Goal: Information Seeking & Learning: Check status

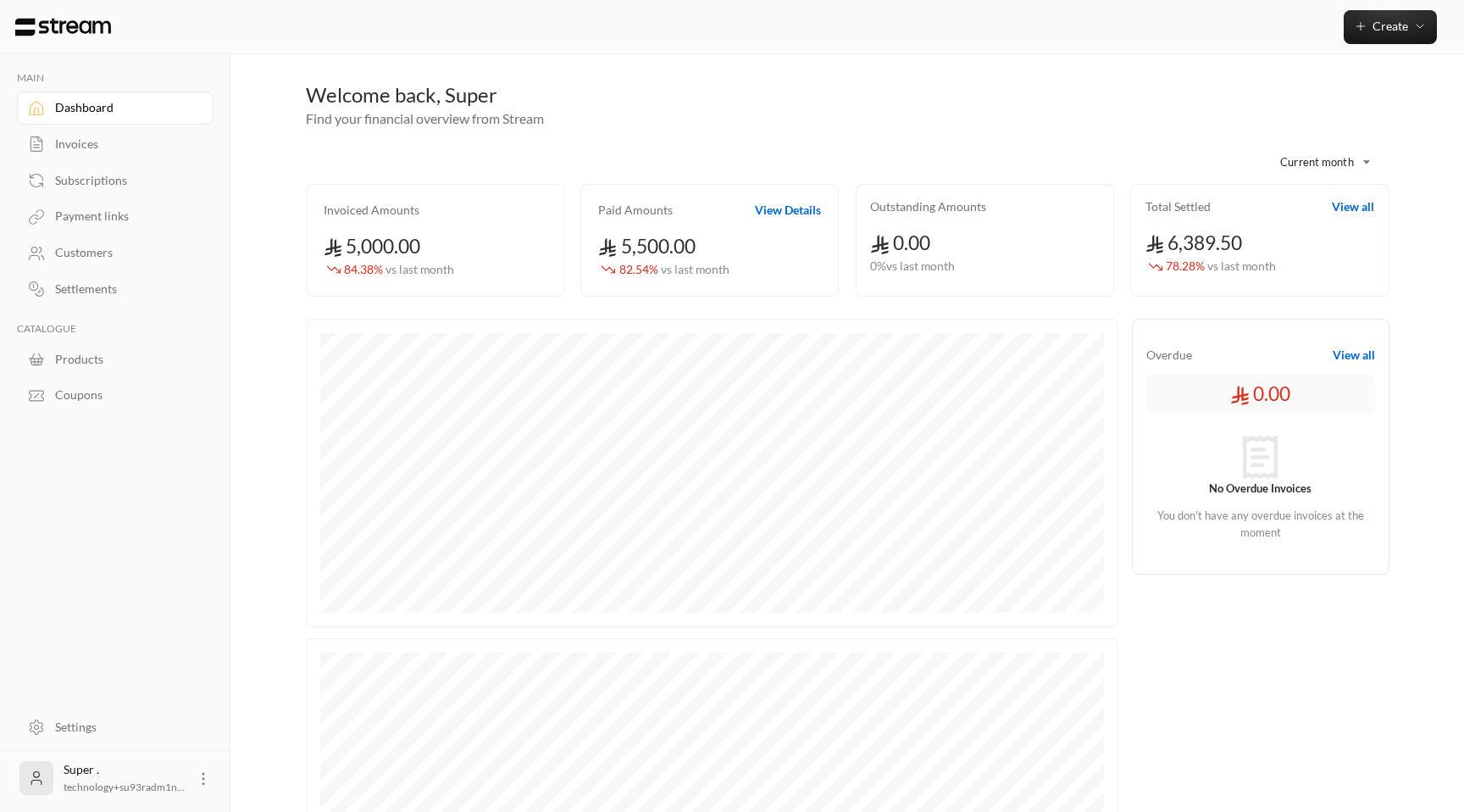
click at [96, 262] on link "Customers" at bounding box center [115, 252] width 197 height 33
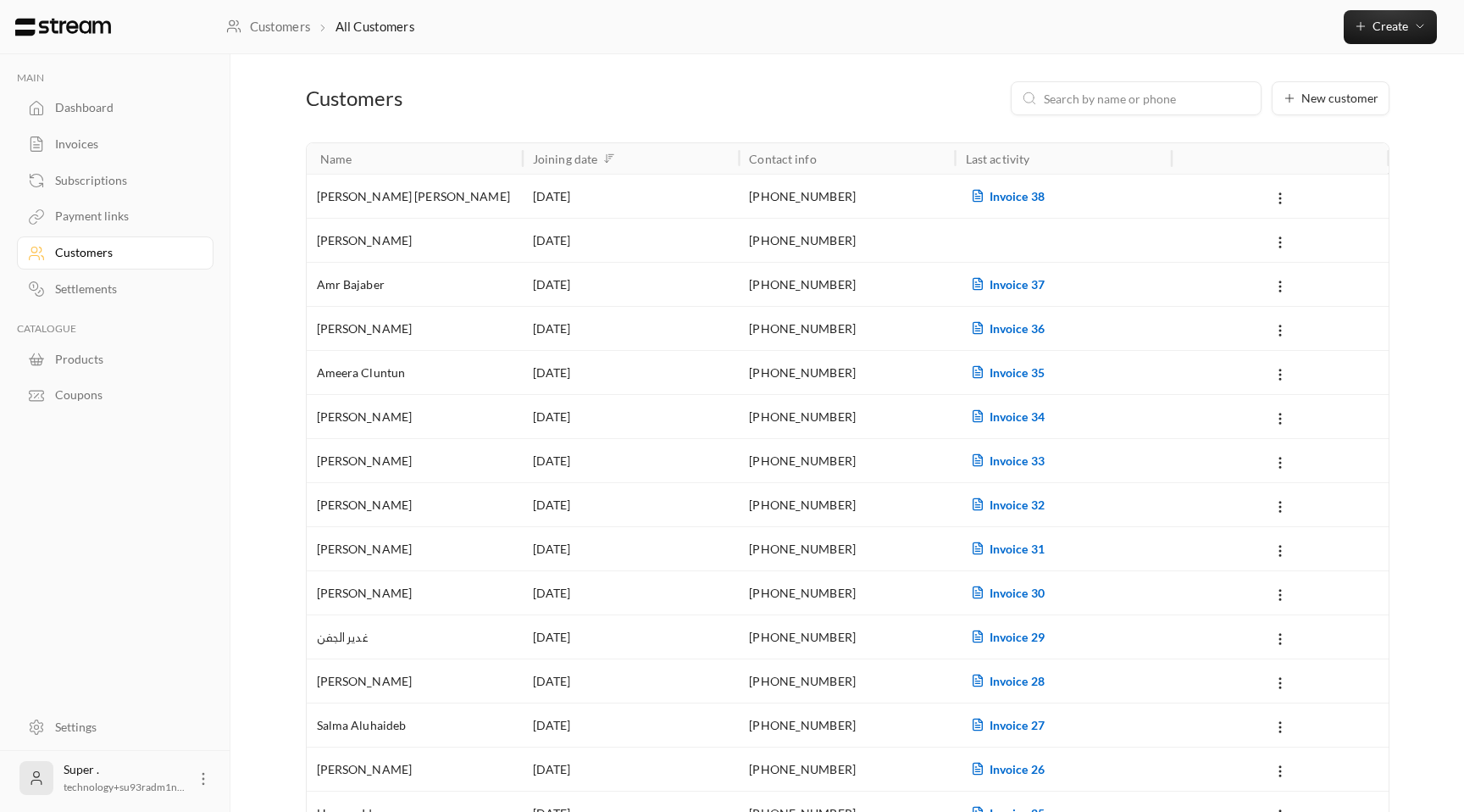
click at [1077, 97] on input at bounding box center [1147, 98] width 206 height 19
paste input "[PERSON_NAME]"
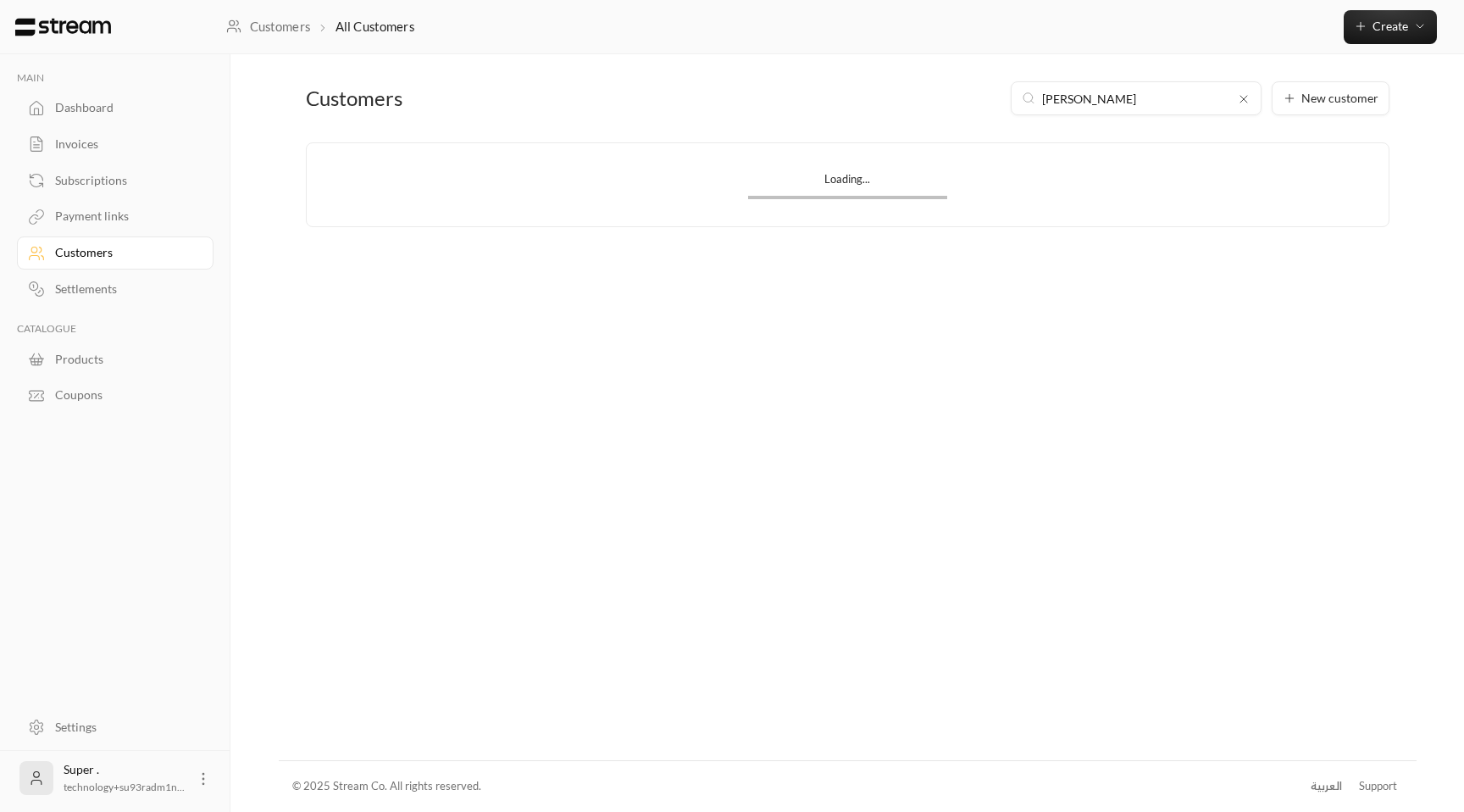
type input "[PERSON_NAME]"
click at [622, 196] on div "[DATE]" at bounding box center [631, 196] width 196 height 43
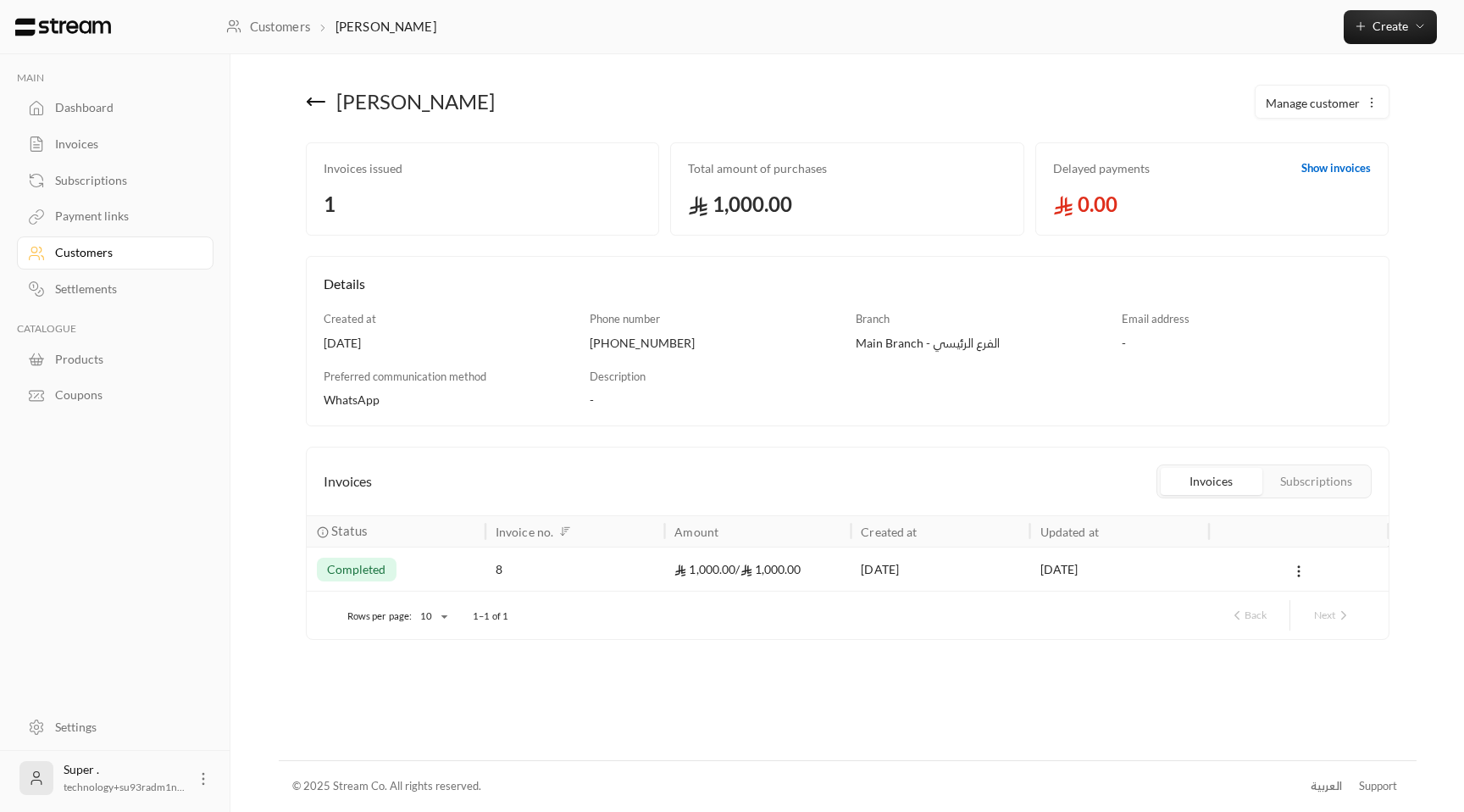
click at [525, 571] on div "8" at bounding box center [575, 568] width 159 height 43
